Goal: Complete application form

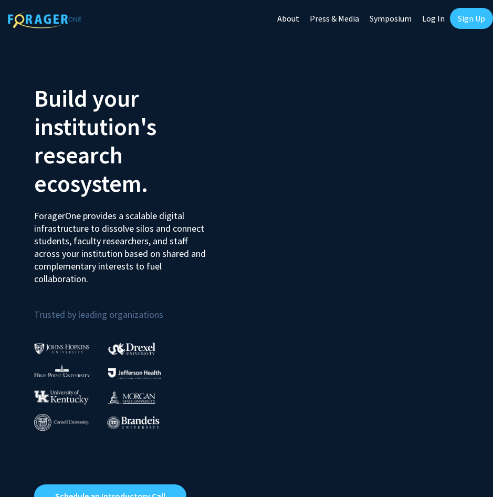
scroll to position [92, 0]
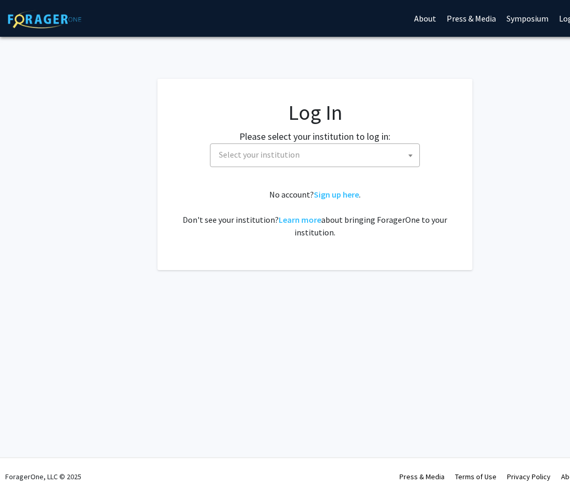
select select
click at [331, 160] on span "Select your institution" at bounding box center [317, 155] width 205 height 22
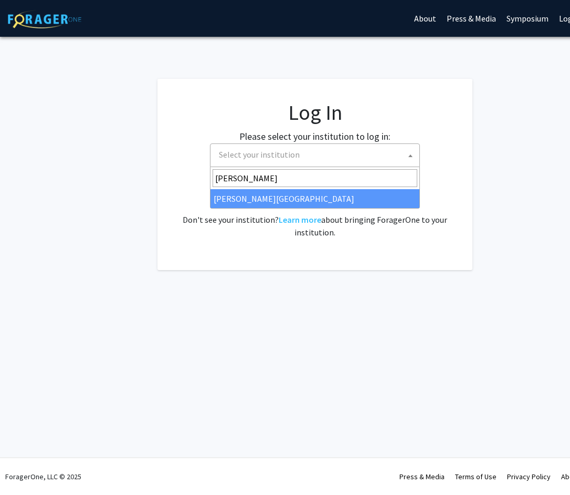
type input "[PERSON_NAME]"
select select "24"
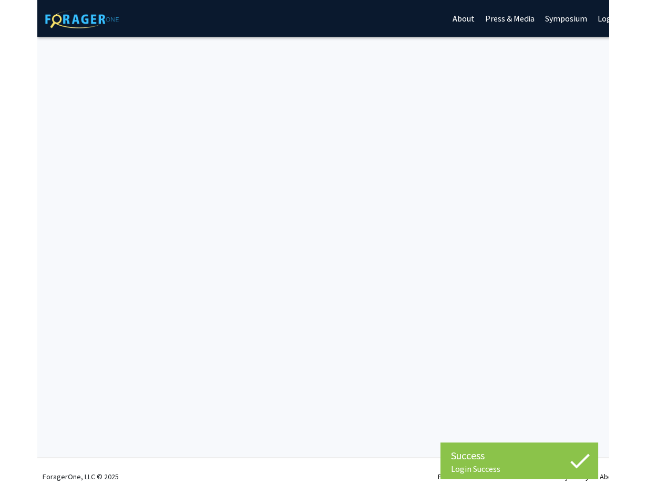
scroll to position [95, 0]
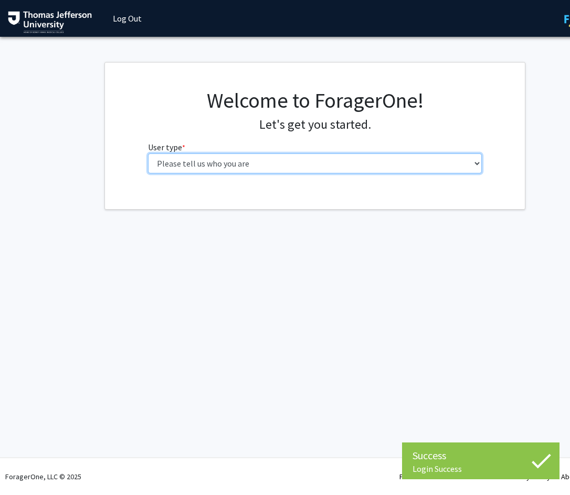
click at [264, 165] on select "Please tell us who you are Undergraduate Student Master's Student Doctoral Cand…" at bounding box center [315, 163] width 335 height 20
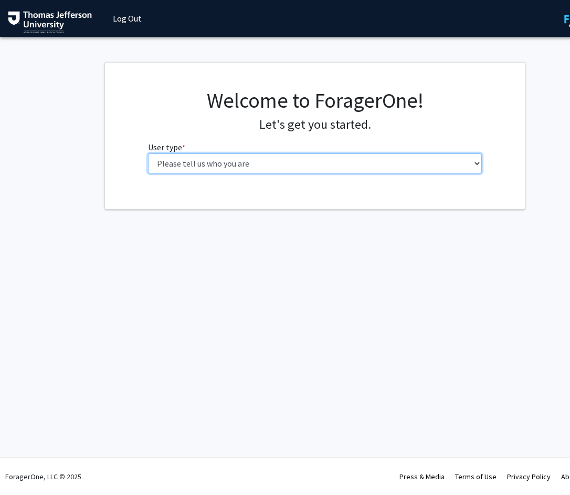
select select "3: doc"
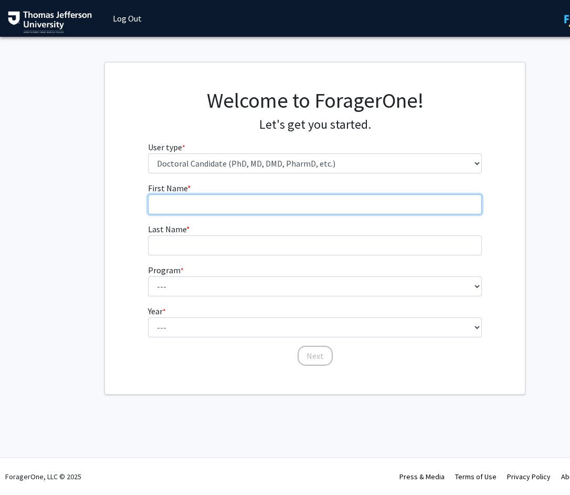
click at [233, 202] on input "First Name * required" at bounding box center [315, 204] width 335 height 20
type input "[PERSON_NAME]"
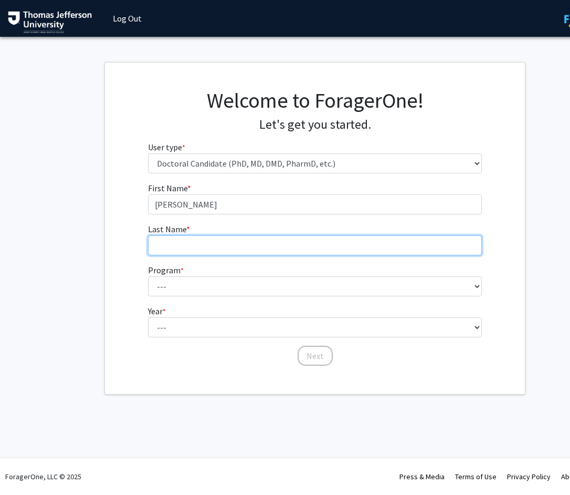
click at [163, 252] on input "Last Name * required" at bounding box center [315, 245] width 335 height 20
type input "[PERSON_NAME]"
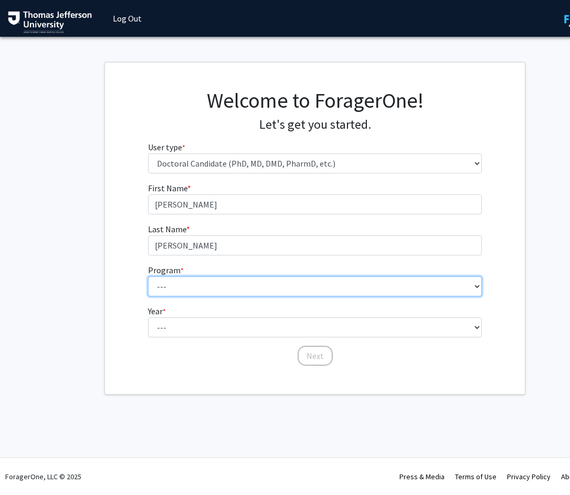
click at [164, 294] on select "--- Accelerated 3+3 BS in Health Sciences/Doctor of [MEDICAL_DATA] Accelerated …" at bounding box center [315, 286] width 335 height 20
select select "35: 815"
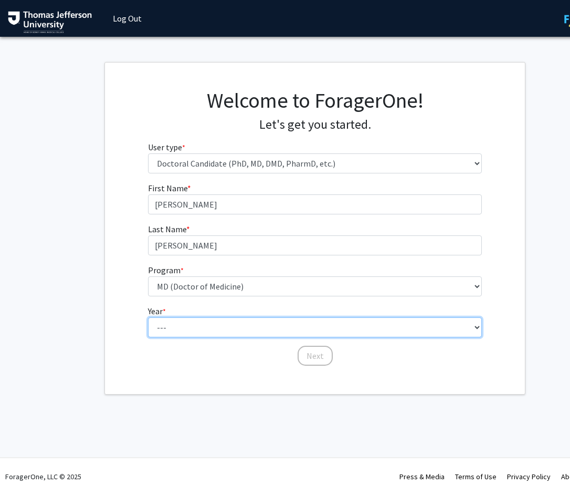
click at [211, 329] on select "--- First Year Second Year Third Year Fourth Year Fifth Year Sixth Year Seventh…" at bounding box center [315, 327] width 335 height 20
select select "1: first_year"
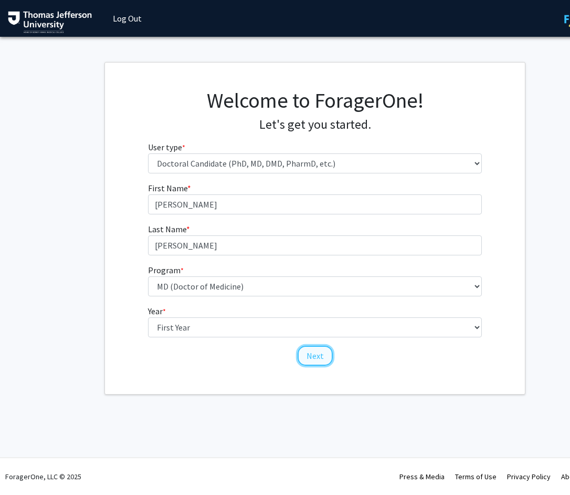
click at [306, 348] on button "Next" at bounding box center [315, 356] width 35 height 20
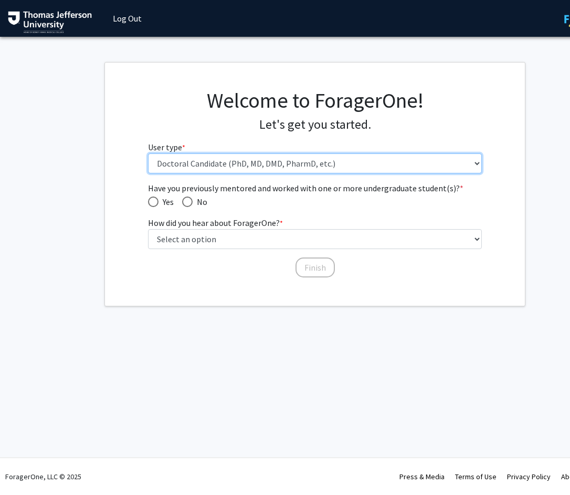
click at [422, 162] on select "Please tell us who you are Undergraduate Student Master's Student Doctoral Cand…" at bounding box center [315, 163] width 335 height 20
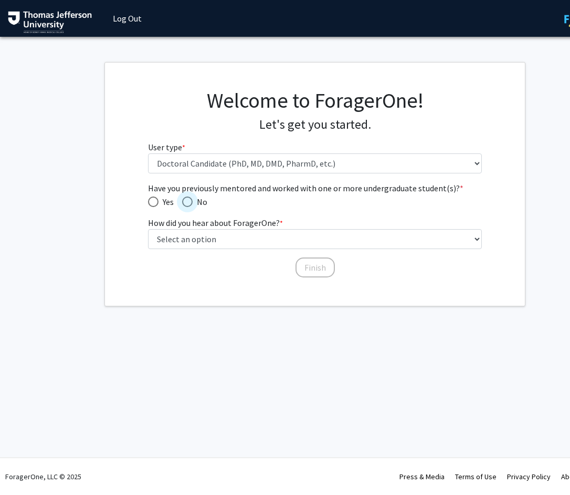
click at [184, 206] on span "Have you previously mentored and worked with one or more undergraduate student(…" at bounding box center [187, 201] width 11 height 11
click at [184, 206] on input "No" at bounding box center [187, 201] width 11 height 11
radio input "true"
click at [178, 261] on div "Finish" at bounding box center [315, 262] width 335 height 11
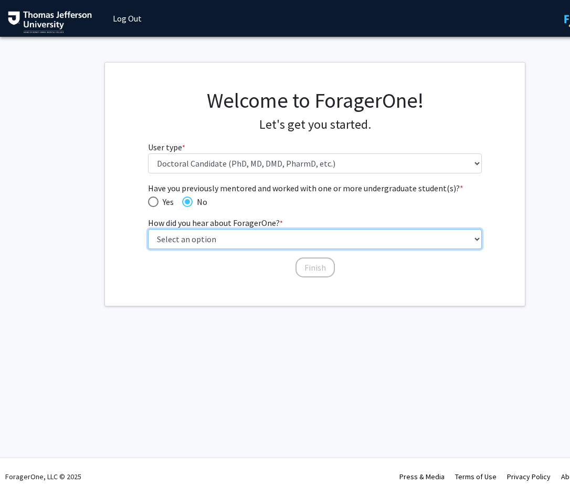
click at [187, 242] on select "Select an option Peer/student recommendation Faculty/staff recommendation Unive…" at bounding box center [315, 239] width 335 height 20
select select "3: university_website"
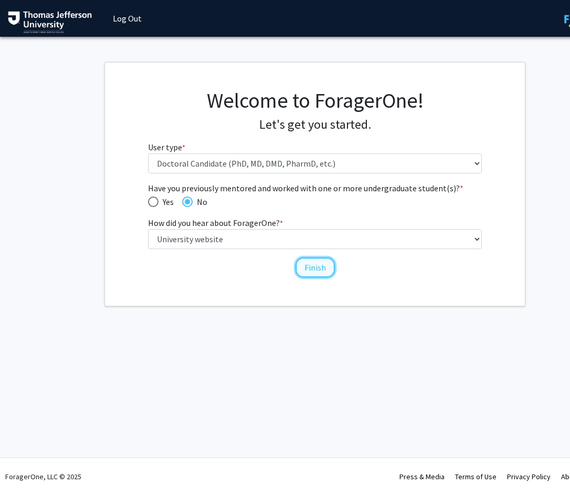
click at [320, 267] on button "Finish" at bounding box center [315, 267] width 39 height 20
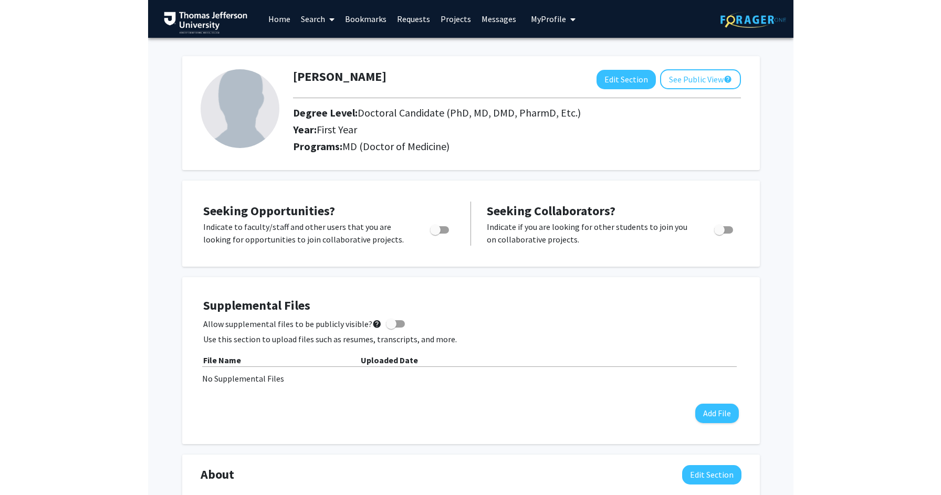
scroll to position [94, 0]
